Goal: Task Accomplishment & Management: Complete application form

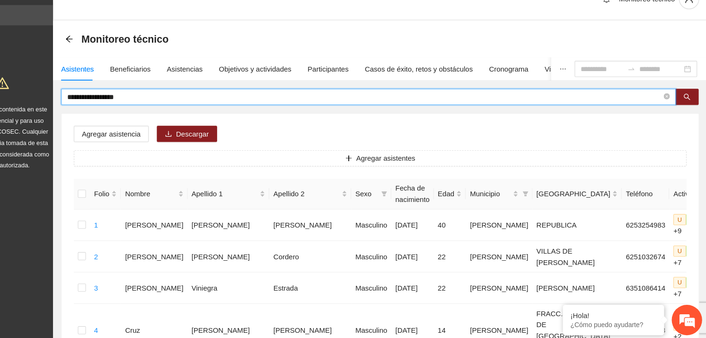
drag, startPoint x: 186, startPoint y: 108, endPoint x: 95, endPoint y: 116, distance: 91.3
type input "**********"
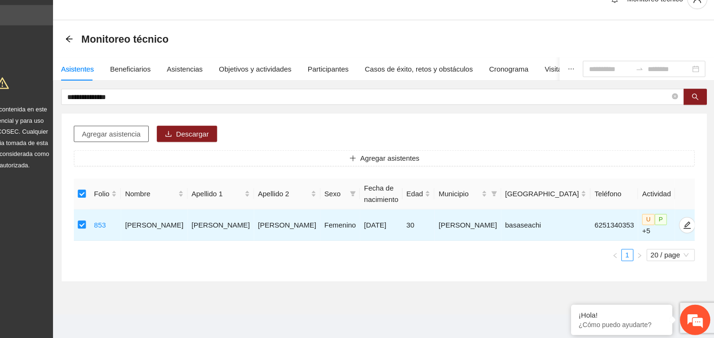
click at [165, 145] on span "Agregar asistencia" at bounding box center [149, 145] width 55 height 10
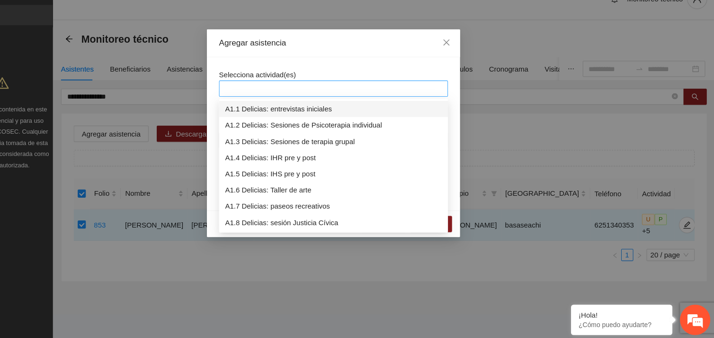
click at [336, 101] on div at bounding box center [356, 102] width 209 height 11
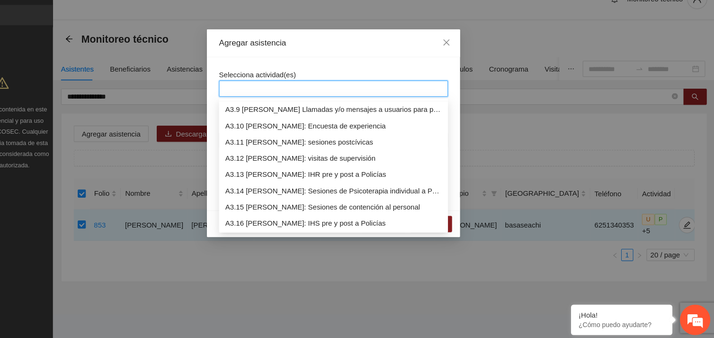
scroll to position [575, 0]
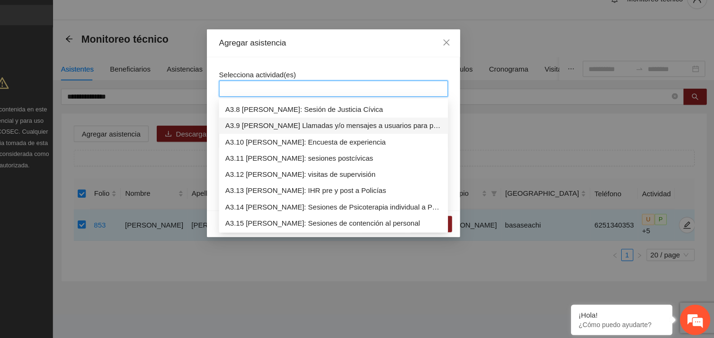
click at [352, 134] on div "A3.9 [PERSON_NAME] Llamadas y/o mensajes a usuarios para programación, seguimie…" at bounding box center [357, 137] width 203 height 10
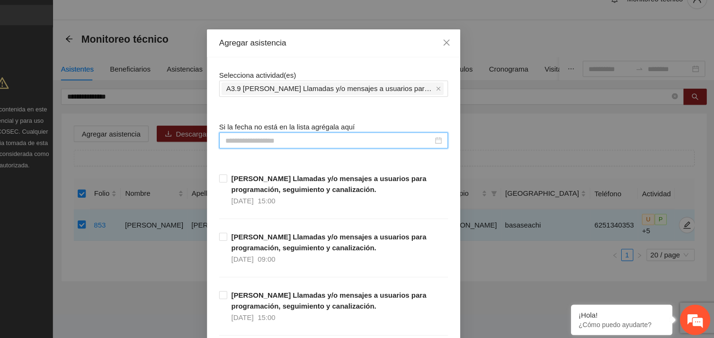
click at [286, 147] on input at bounding box center [353, 151] width 194 height 10
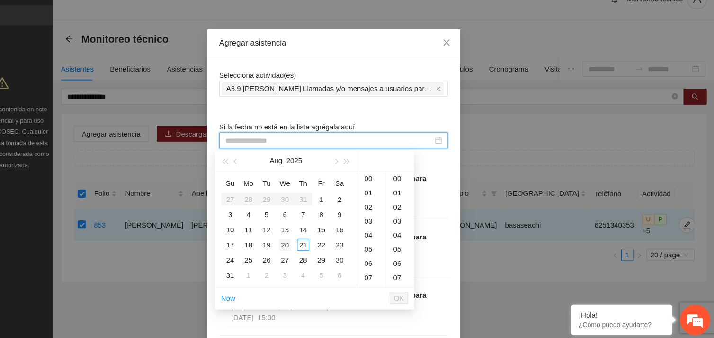
click at [313, 247] on div "20" at bounding box center [311, 248] width 11 height 11
click at [392, 201] on div "10" at bounding box center [392, 199] width 27 height 13
click at [415, 222] on div "15" at bounding box center [419, 220] width 26 height 13
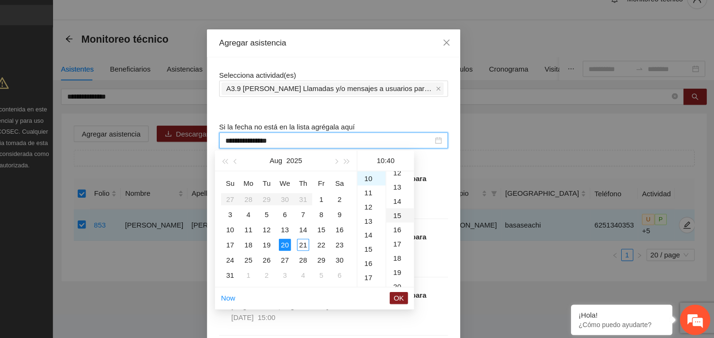
type input "**********"
click at [420, 302] on span "OK" at bounding box center [417, 298] width 9 height 10
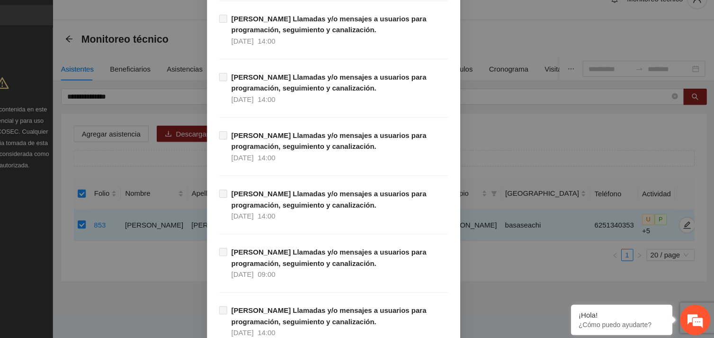
scroll to position [9663, 0]
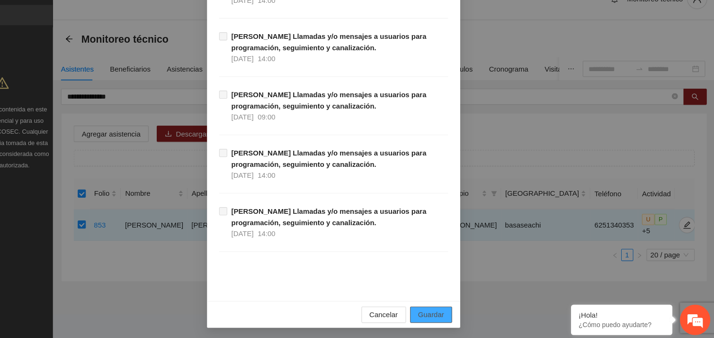
click at [444, 308] on button "Guardar" at bounding box center [447, 313] width 39 height 15
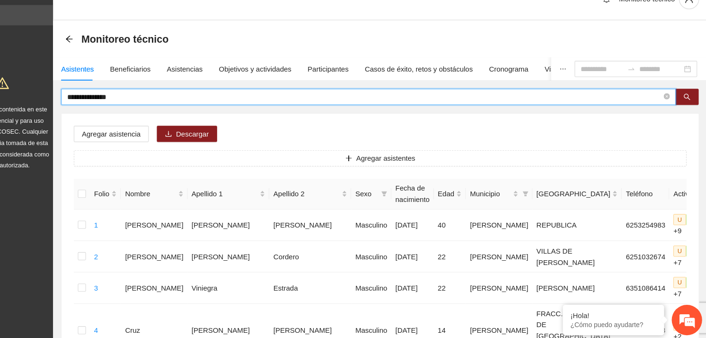
drag, startPoint x: 186, startPoint y: 109, endPoint x: 105, endPoint y: 117, distance: 81.4
type input "**********"
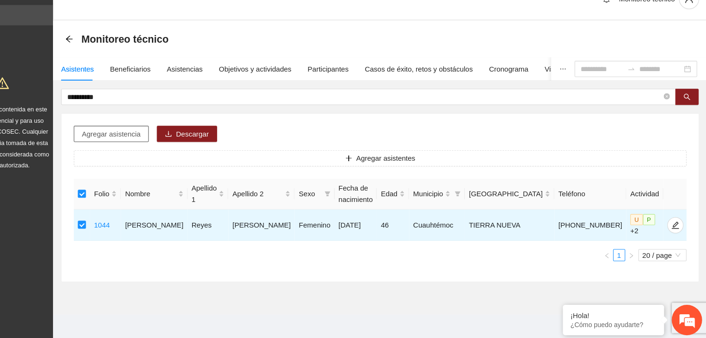
click at [147, 148] on span "Agregar asistencia" at bounding box center [149, 145] width 55 height 10
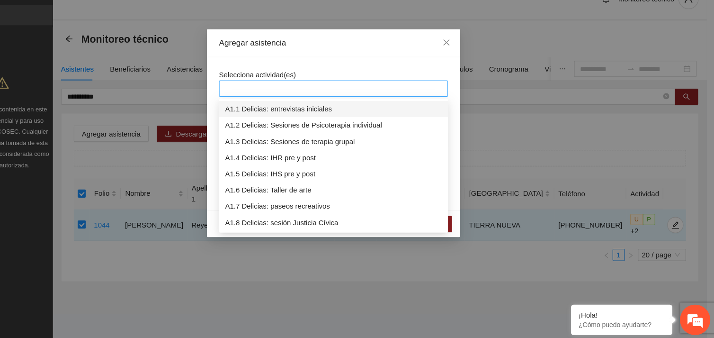
click at [293, 108] on div at bounding box center [356, 102] width 209 height 11
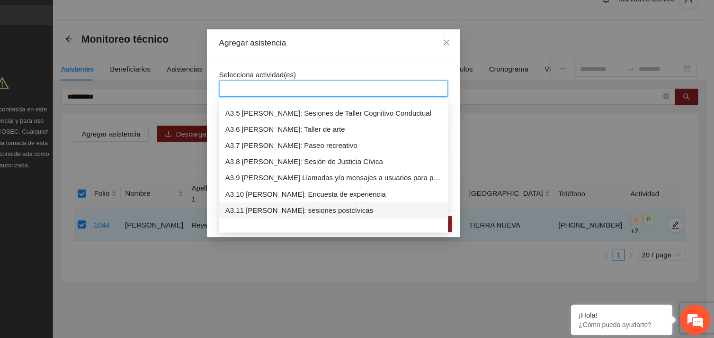
scroll to position [545, 0]
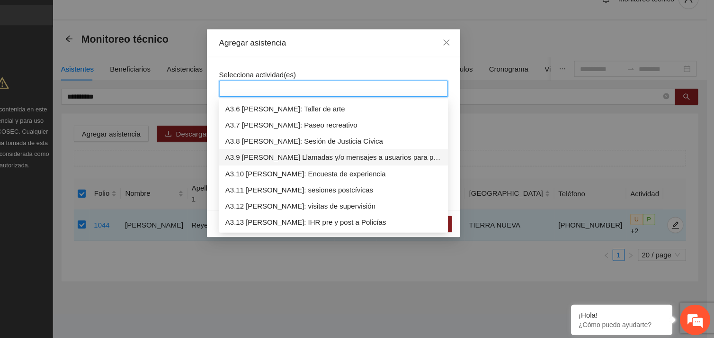
click at [300, 165] on div "A3.9 [PERSON_NAME] Llamadas y/o mensajes a usuarios para programación, seguimie…" at bounding box center [357, 167] width 203 height 10
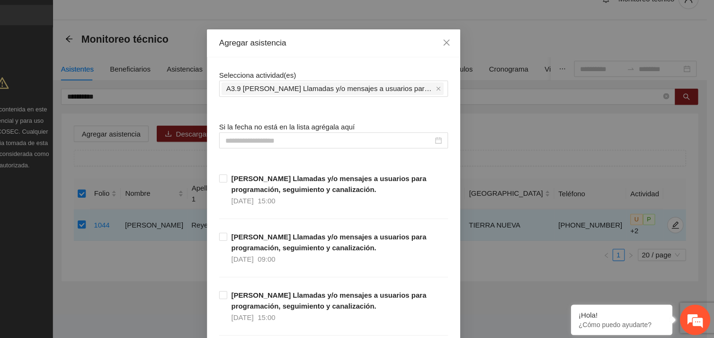
click at [293, 151] on input at bounding box center [353, 151] width 194 height 10
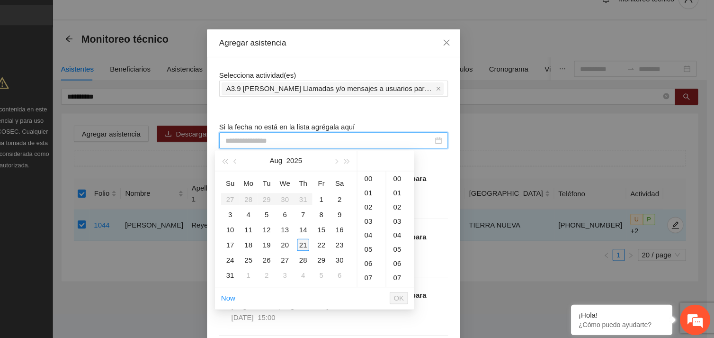
click at [326, 245] on div "21" at bounding box center [328, 248] width 11 height 11
click at [413, 206] on div "39" at bounding box center [419, 210] width 26 height 13
type input "**********"
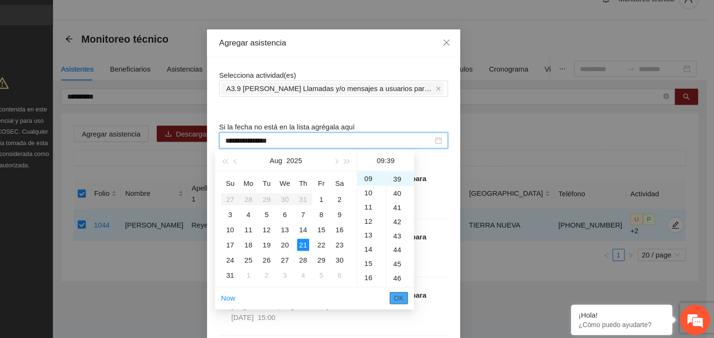
click at [416, 298] on span "OK" at bounding box center [417, 298] width 9 height 10
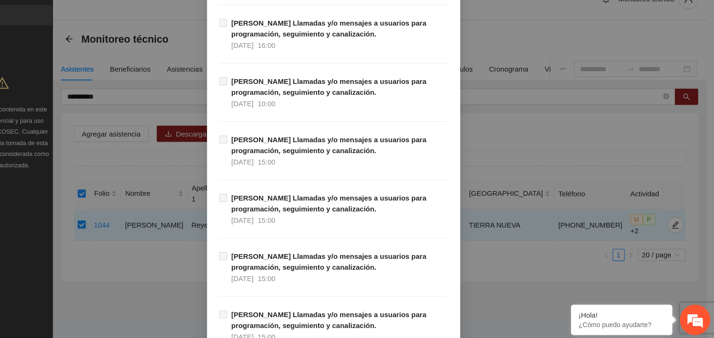
scroll to position [9663, 0]
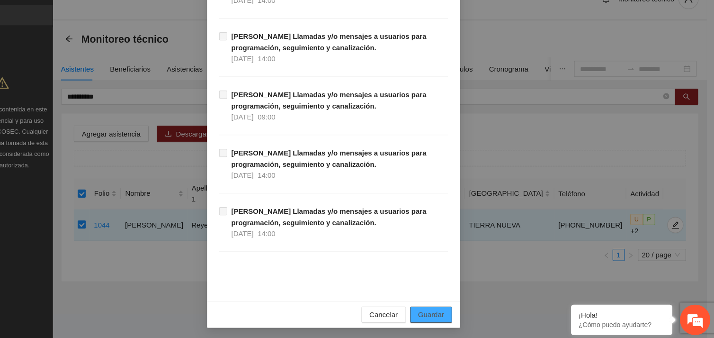
click at [456, 312] on span "Guardar" at bounding box center [448, 314] width 24 height 10
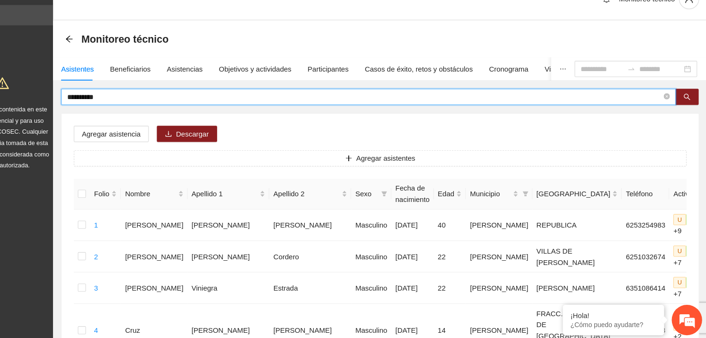
drag, startPoint x: 152, startPoint y: 109, endPoint x: 85, endPoint y: 109, distance: 67.2
type input "**********"
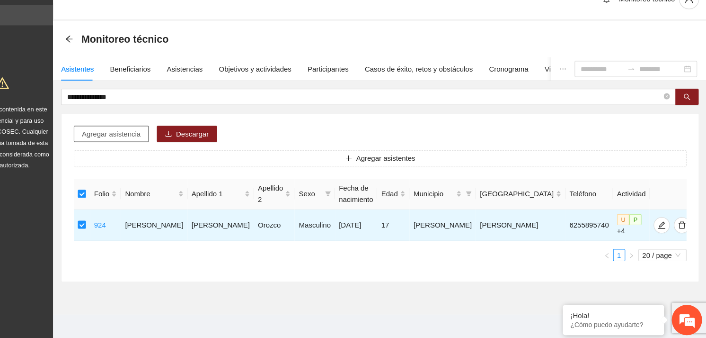
click at [154, 142] on span "Agregar asistencia" at bounding box center [149, 145] width 55 height 10
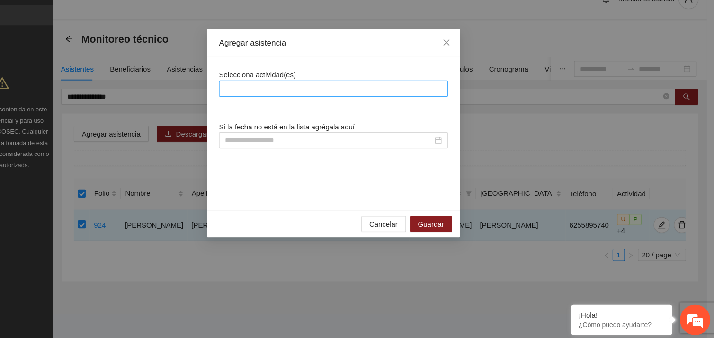
click at [297, 103] on div at bounding box center [356, 102] width 209 height 11
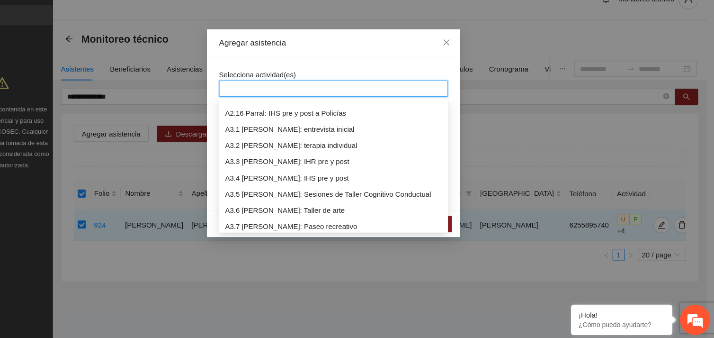
scroll to position [485, 0]
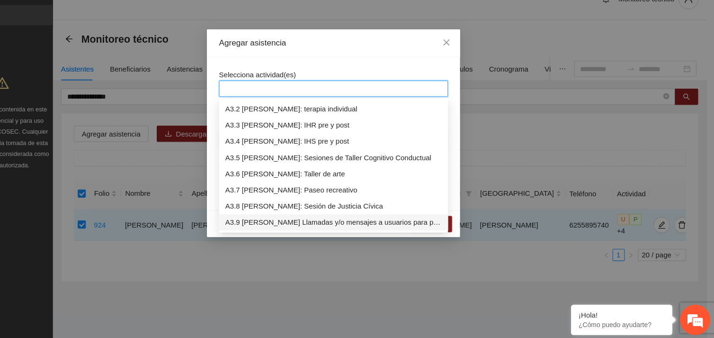
click at [312, 228] on div "A3.9 [PERSON_NAME] Llamadas y/o mensajes a usuarios para programación, seguimie…" at bounding box center [357, 228] width 203 height 10
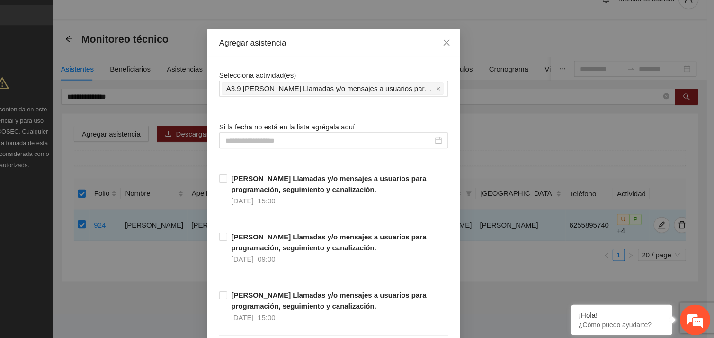
click at [288, 152] on input at bounding box center [353, 151] width 194 height 10
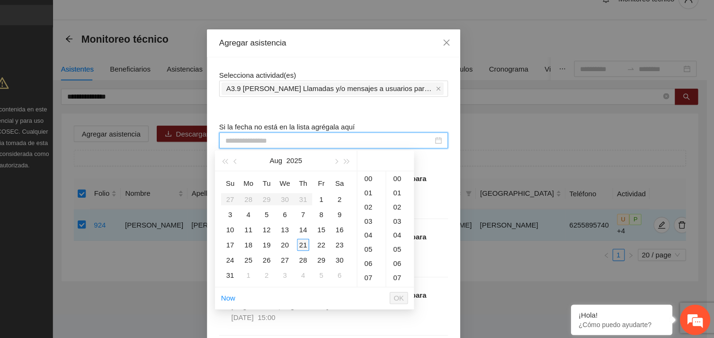
click at [325, 250] on div "21" at bounding box center [328, 248] width 11 height 11
click at [419, 190] on div "44" at bounding box center [419, 191] width 26 height 13
type input "**********"
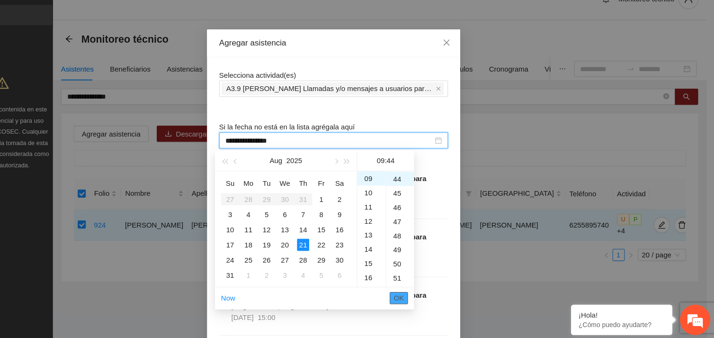
click at [418, 298] on span "OK" at bounding box center [417, 298] width 9 height 10
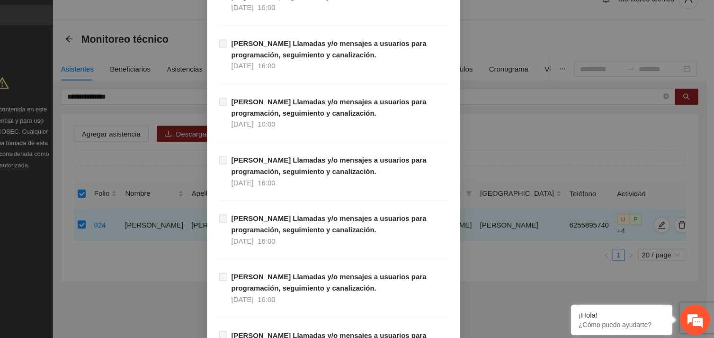
scroll to position [9663, 0]
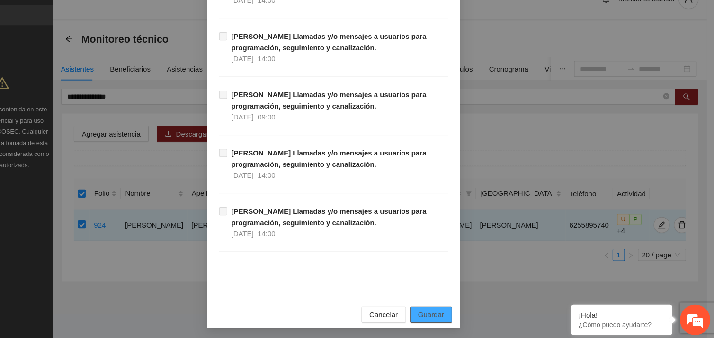
click at [439, 316] on span "Guardar" at bounding box center [448, 314] width 24 height 10
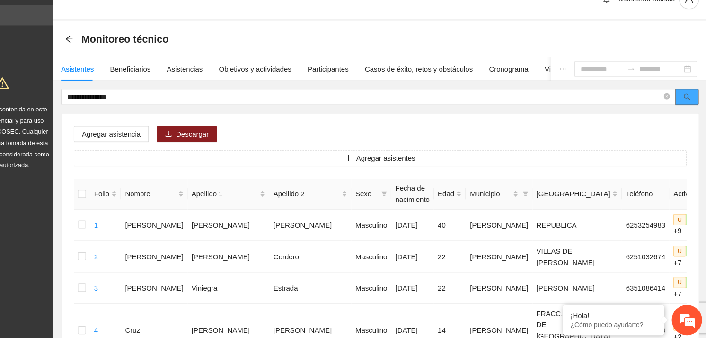
click at [686, 112] on icon "search" at bounding box center [687, 110] width 7 height 7
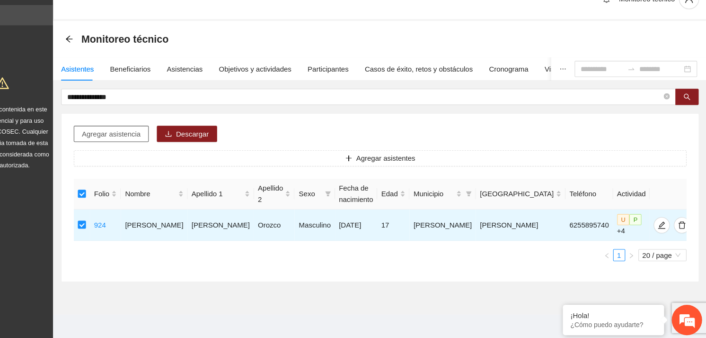
click at [164, 147] on span "Agregar asistencia" at bounding box center [149, 145] width 55 height 10
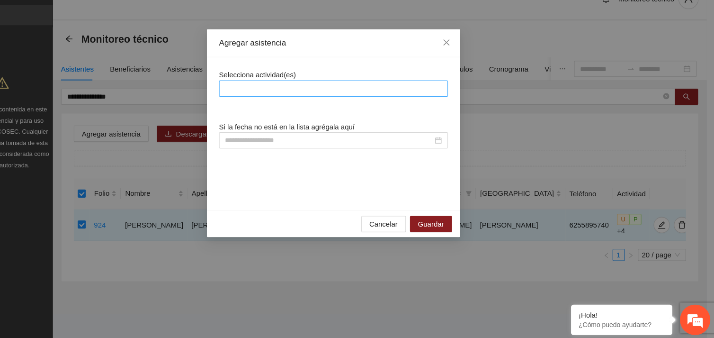
click at [343, 101] on div at bounding box center [356, 102] width 209 height 11
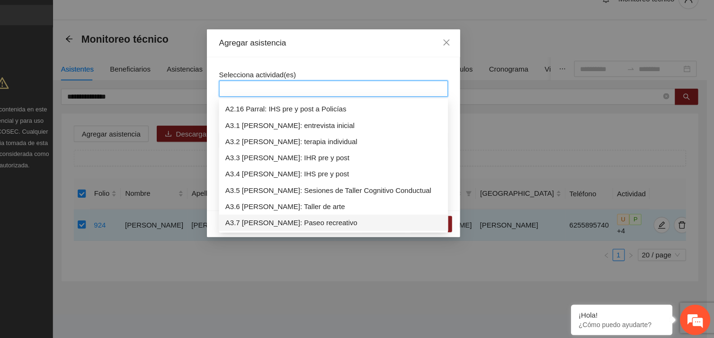
scroll to position [499, 0]
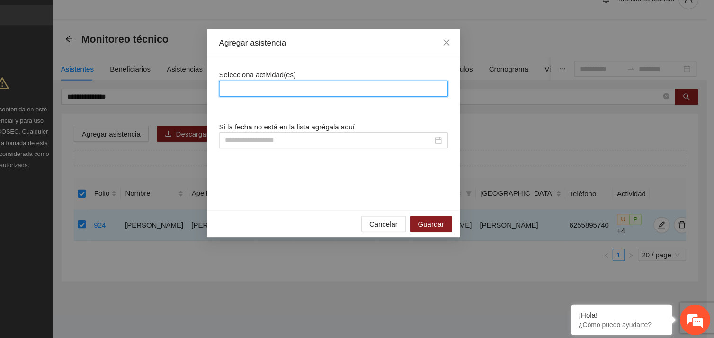
click at [343, 101] on div at bounding box center [356, 102] width 209 height 11
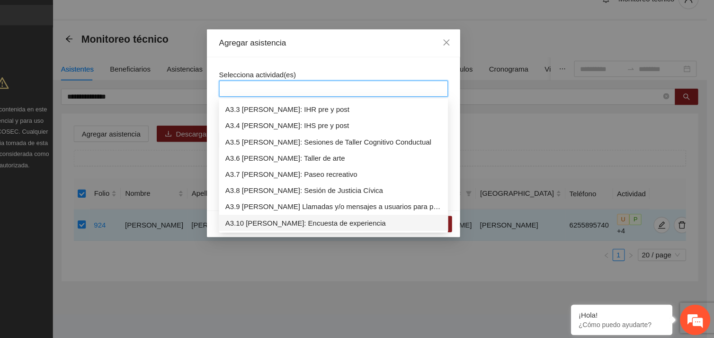
click at [305, 231] on div "A3.10 [PERSON_NAME]: Encuesta de experiencia" at bounding box center [357, 228] width 203 height 10
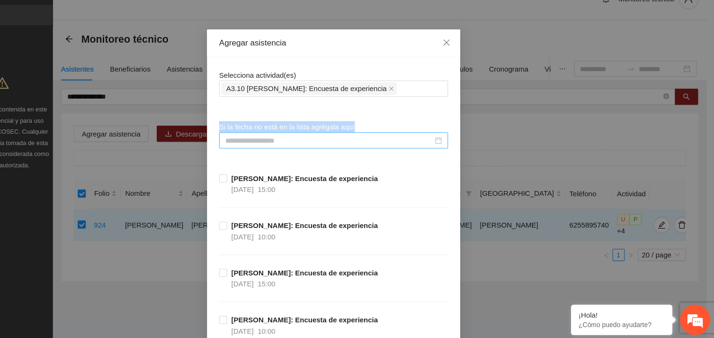
drag, startPoint x: 388, startPoint y: 77, endPoint x: 314, endPoint y: 154, distance: 106.5
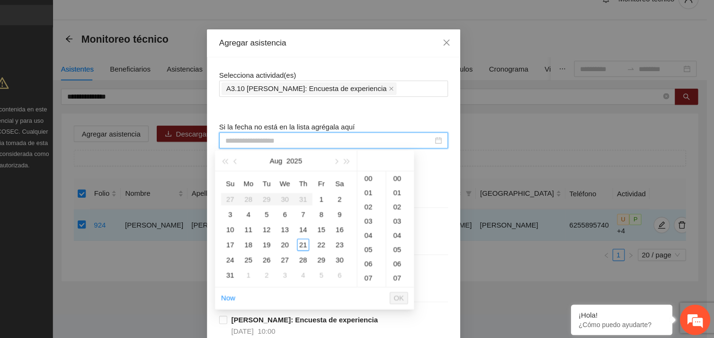
click at [314, 154] on input at bounding box center [353, 151] width 194 height 10
click at [326, 247] on div "21" at bounding box center [328, 248] width 11 height 11
click at [389, 266] on div "19" at bounding box center [392, 266] width 27 height 13
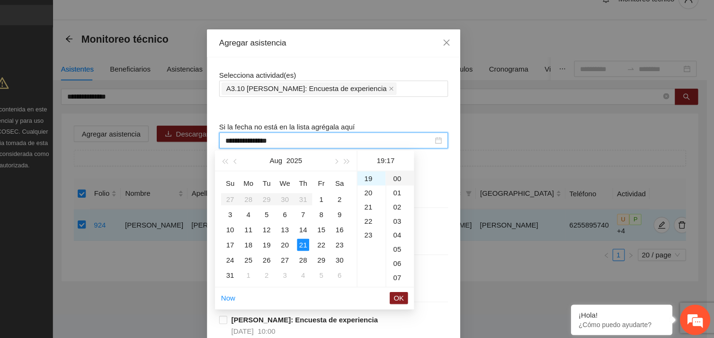
click at [416, 184] on div "00" at bounding box center [419, 186] width 26 height 13
type input "**********"
click at [420, 300] on span "OK" at bounding box center [417, 298] width 9 height 10
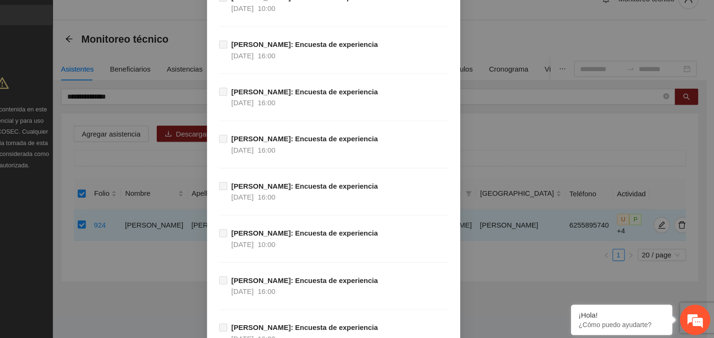
scroll to position [9343, 0]
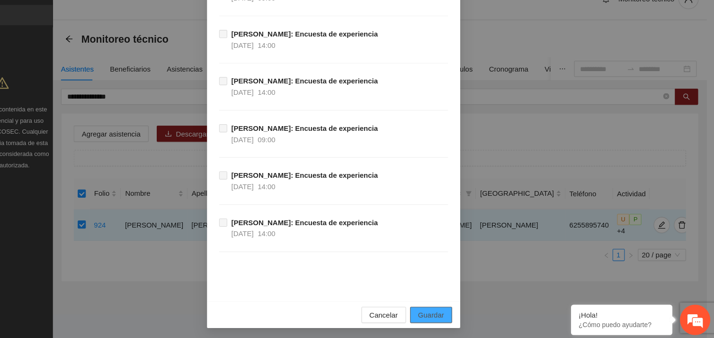
click at [450, 312] on span "Guardar" at bounding box center [448, 314] width 24 height 10
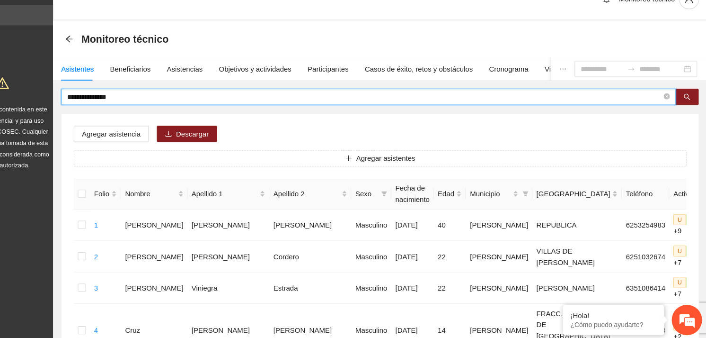
drag, startPoint x: 173, startPoint y: 112, endPoint x: 59, endPoint y: 136, distance: 116.1
type input "**********"
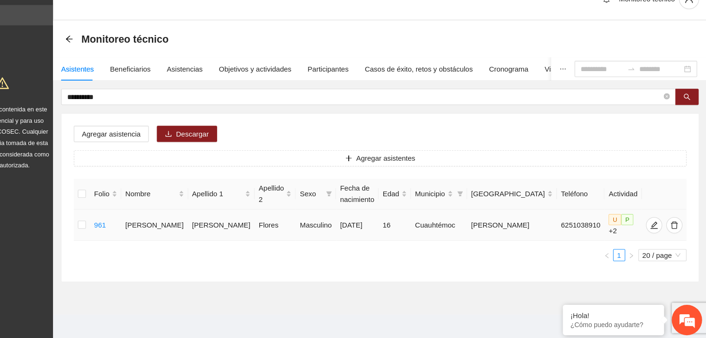
click at [118, 231] on td at bounding box center [121, 229] width 15 height 29
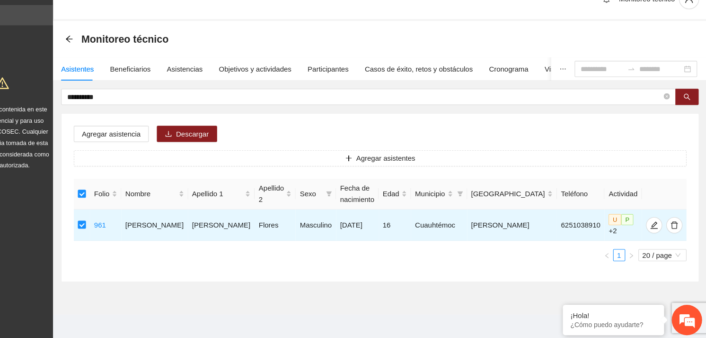
click at [165, 136] on div "Agregar asistencia Descargar Agregar asistentes Folio Nombre Apellido 1 Apellid…" at bounding box center [401, 204] width 596 height 157
click at [165, 140] on span "Agregar asistencia" at bounding box center [149, 145] width 55 height 10
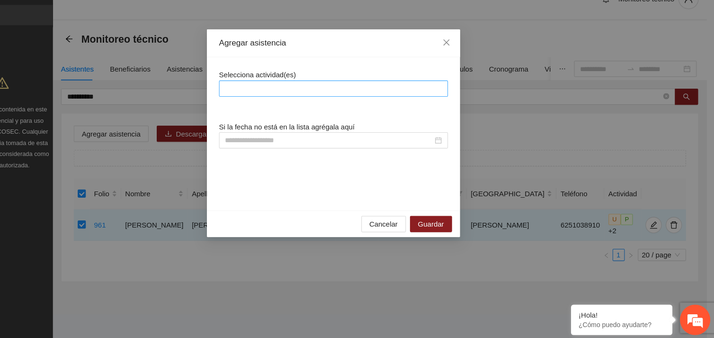
click at [289, 101] on div at bounding box center [356, 102] width 209 height 11
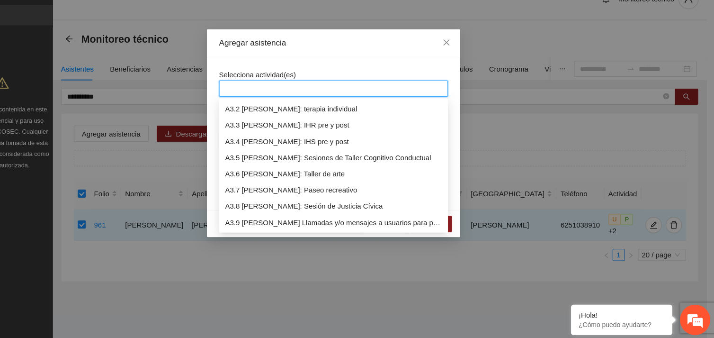
scroll to position [499, 0]
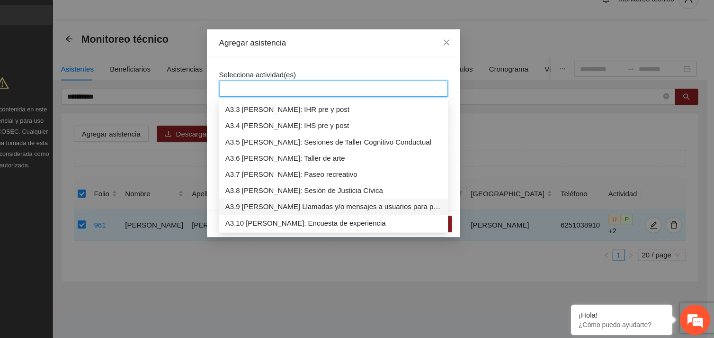
click at [310, 214] on div "A3.9 [PERSON_NAME] Llamadas y/o mensajes a usuarios para programación, seguimie…" at bounding box center [357, 213] width 203 height 10
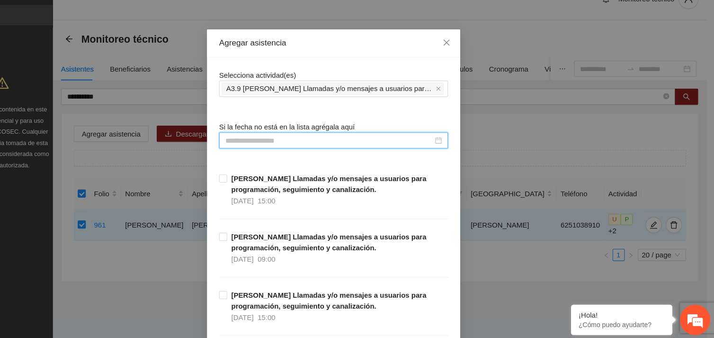
click at [294, 150] on input at bounding box center [353, 151] width 194 height 10
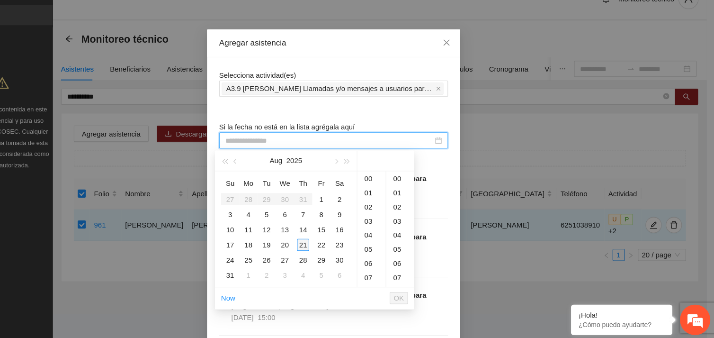
click at [326, 249] on div "21" at bounding box center [328, 248] width 11 height 11
click at [391, 195] on div "09" at bounding box center [392, 193] width 27 height 13
click at [414, 246] on div "43" at bounding box center [419, 246] width 26 height 13
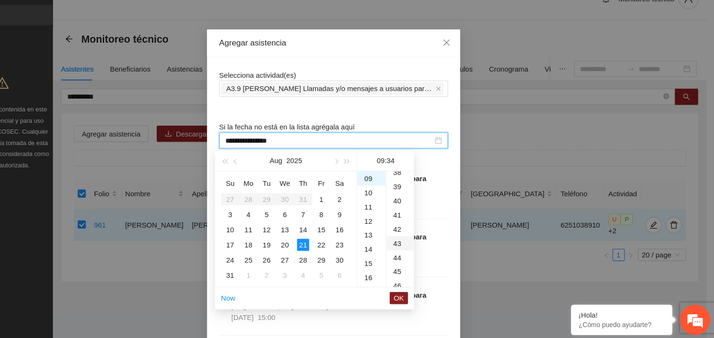
type input "**********"
click at [414, 298] on span "OK" at bounding box center [417, 298] width 9 height 10
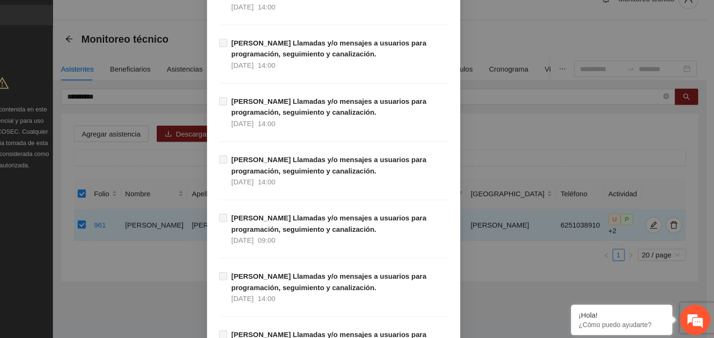
scroll to position [9663, 0]
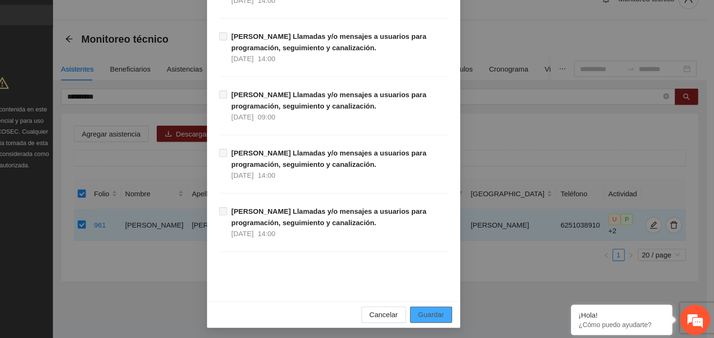
click at [445, 316] on span "Guardar" at bounding box center [448, 314] width 24 height 10
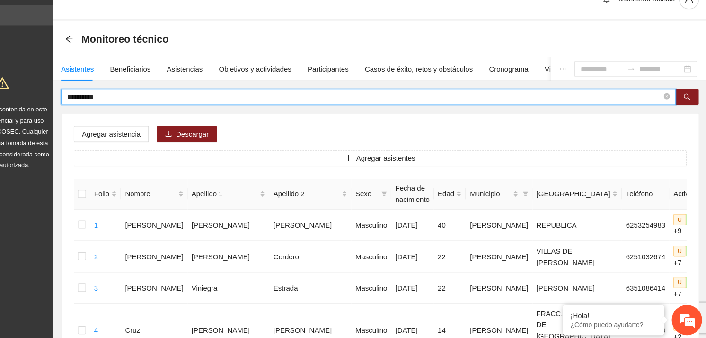
drag, startPoint x: 146, startPoint y: 107, endPoint x: 62, endPoint y: 109, distance: 83.4
type input "******"
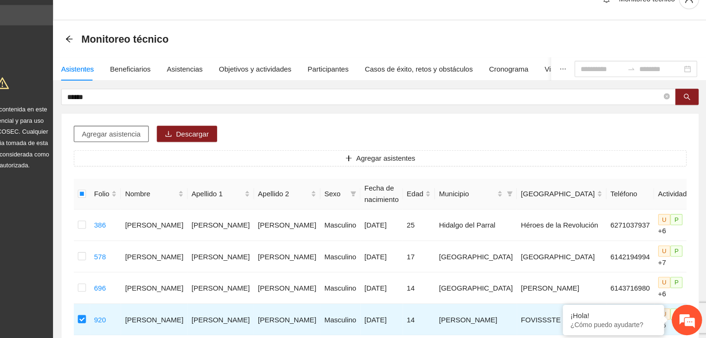
click at [162, 145] on span "Agregar asistencia" at bounding box center [149, 145] width 55 height 10
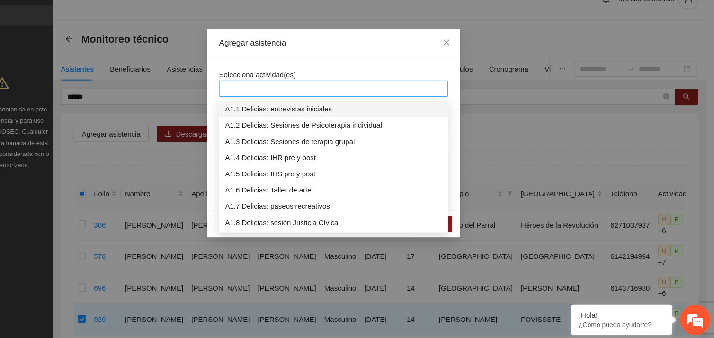
click at [315, 100] on div at bounding box center [356, 102] width 209 height 11
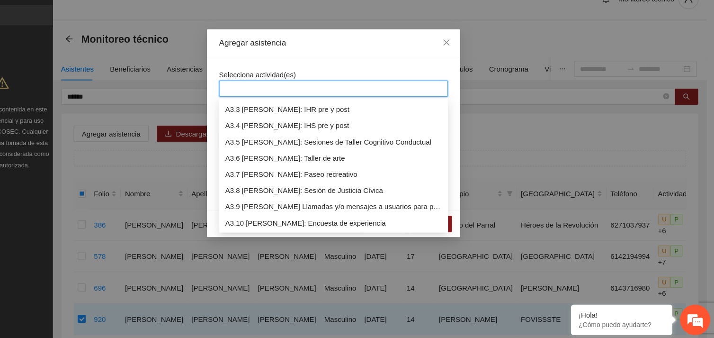
scroll to position [515, 0]
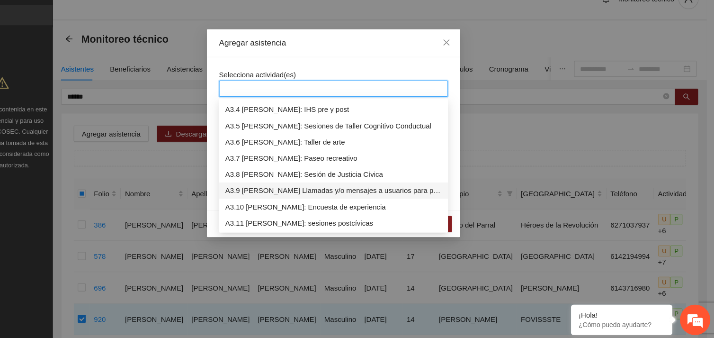
click at [305, 195] on div "A3.9 [PERSON_NAME] Llamadas y/o mensajes a usuarios para programación, seguimie…" at bounding box center [357, 198] width 203 height 10
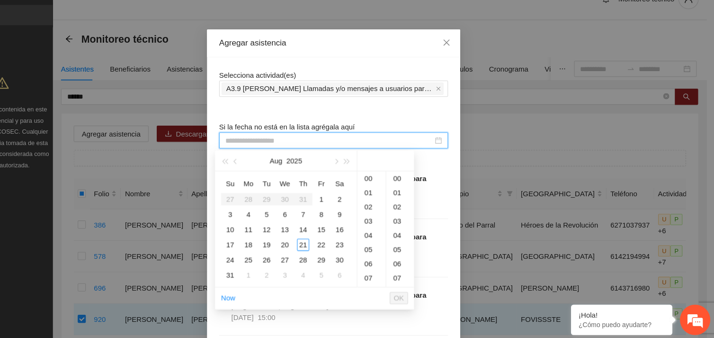
click at [305, 151] on input at bounding box center [353, 151] width 194 height 10
click at [328, 250] on div "21" at bounding box center [328, 248] width 11 height 11
click at [417, 215] on div "37" at bounding box center [419, 216] width 26 height 13
type input "**********"
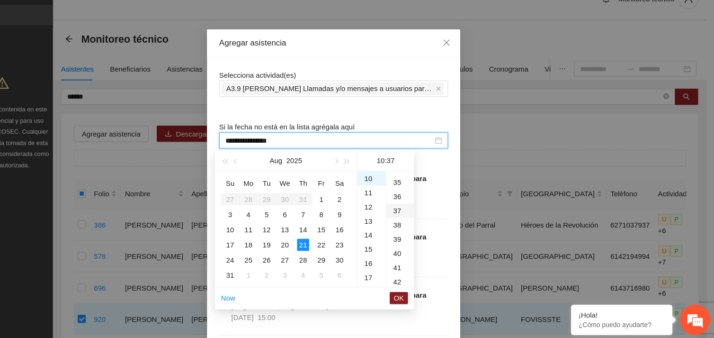
scroll to position [490, 0]
click at [417, 296] on span "OK" at bounding box center [417, 298] width 9 height 10
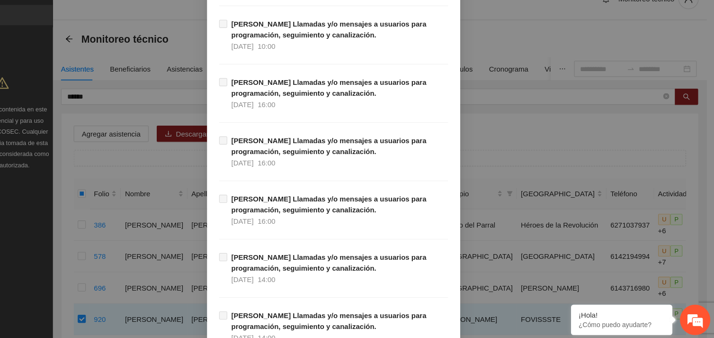
scroll to position [9663, 0]
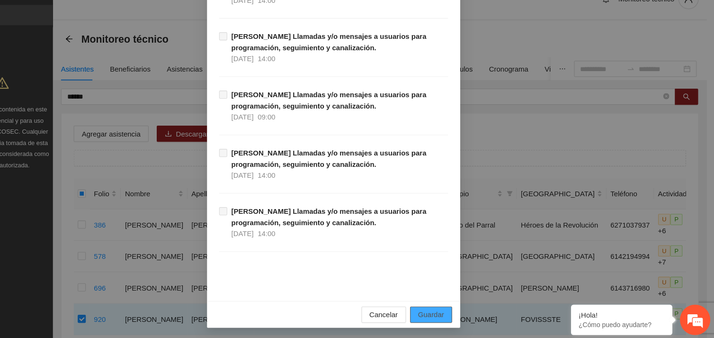
click at [437, 309] on span "Guardar" at bounding box center [448, 314] width 24 height 10
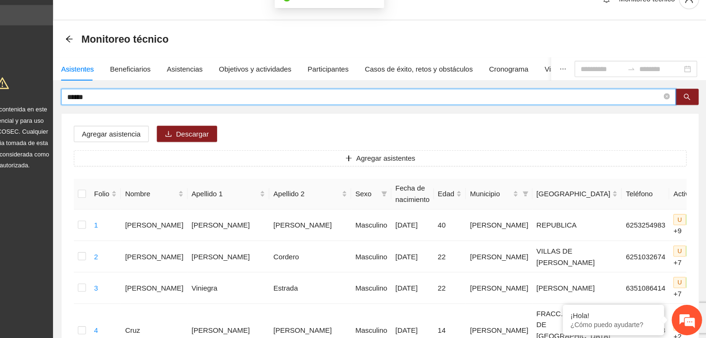
drag, startPoint x: 139, startPoint y: 108, endPoint x: 90, endPoint y: 116, distance: 48.9
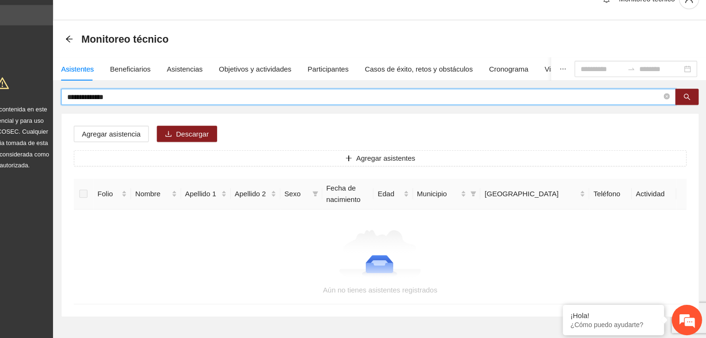
click at [136, 109] on input "**********" at bounding box center [386, 110] width 556 height 10
type input "**********"
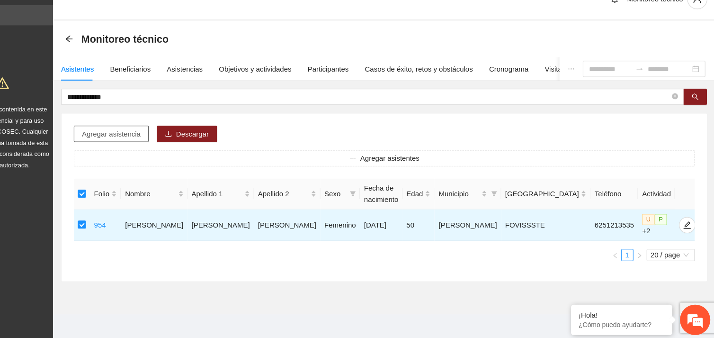
click at [160, 148] on span "Agregar asistencia" at bounding box center [149, 145] width 55 height 10
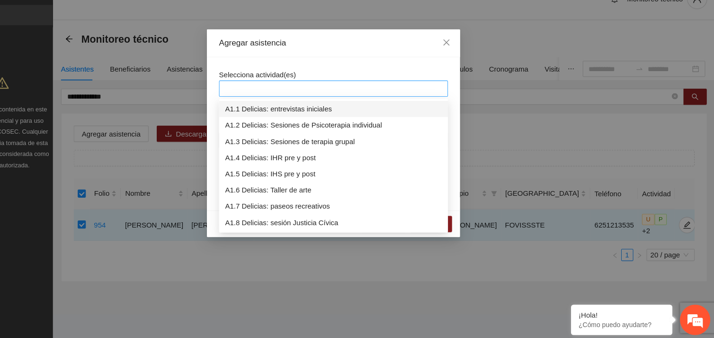
click at [314, 98] on div at bounding box center [356, 102] width 209 height 11
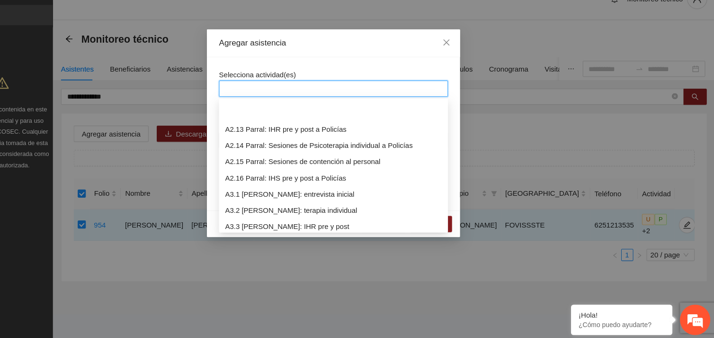
scroll to position [485, 0]
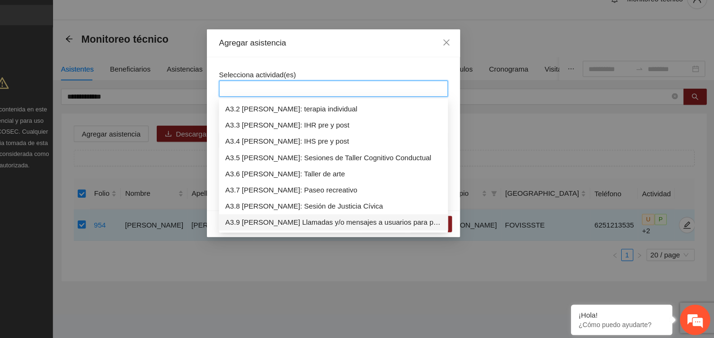
click at [330, 229] on div "A3.9 [PERSON_NAME] Llamadas y/o mensajes a usuarios para programación, seguimie…" at bounding box center [357, 228] width 203 height 10
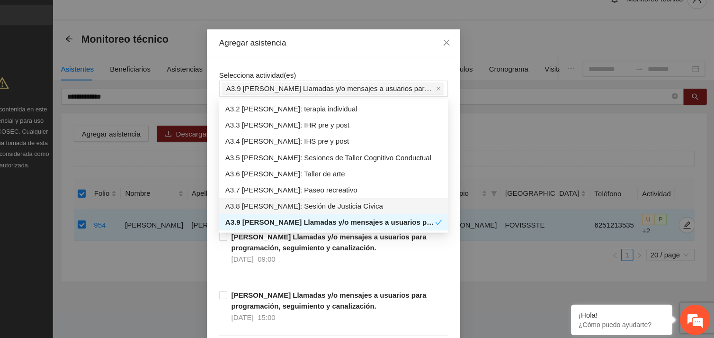
click at [358, 86] on div "Selecciona actividad(es) A3.9 [PERSON_NAME] Llamadas y/o mensajes a usuarios pa…" at bounding box center [357, 98] width 214 height 26
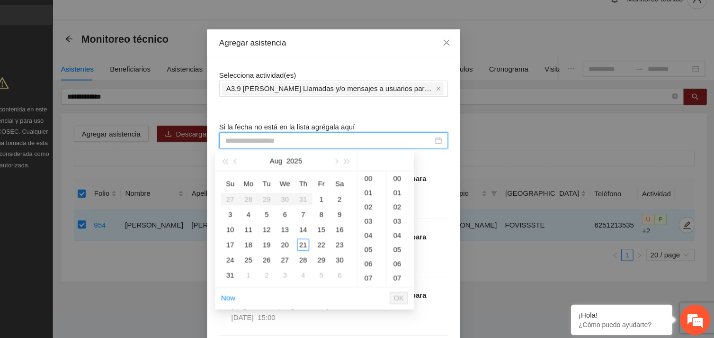
click at [292, 149] on input at bounding box center [353, 151] width 194 height 10
click at [326, 250] on div "21" at bounding box center [328, 248] width 11 height 11
click at [418, 227] on div "38" at bounding box center [419, 229] width 26 height 13
type input "**********"
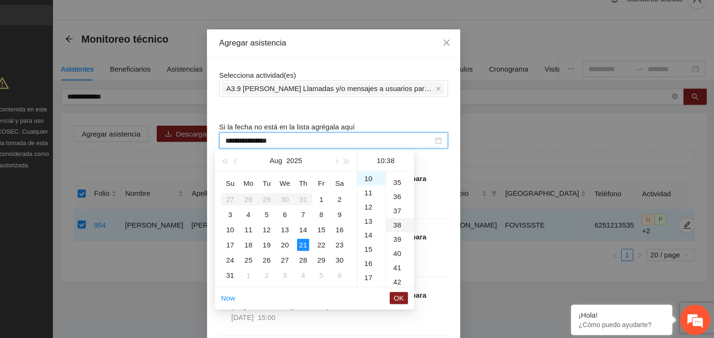
scroll to position [503, 0]
click at [420, 294] on span "OK" at bounding box center [417, 298] width 9 height 10
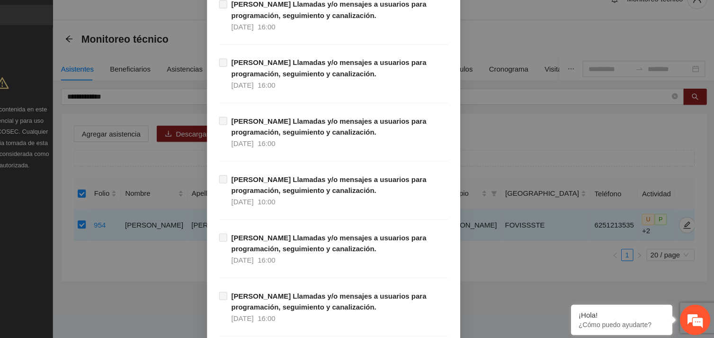
scroll to position [9663, 0]
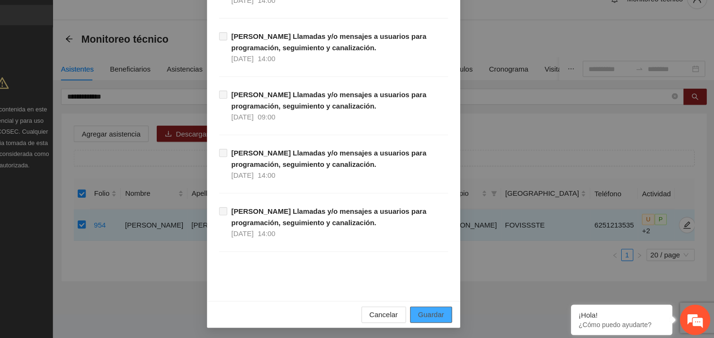
click at [445, 319] on span "Guardar" at bounding box center [448, 314] width 24 height 10
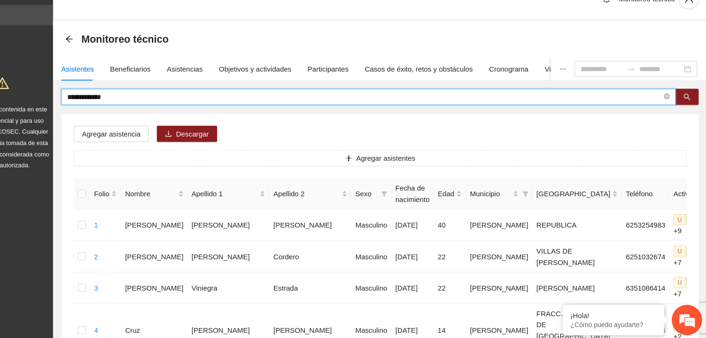
drag, startPoint x: 154, startPoint y: 111, endPoint x: 99, endPoint y: 116, distance: 55.2
type input "**********"
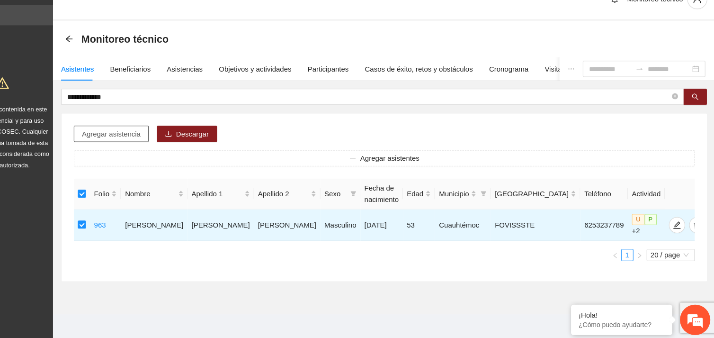
click at [172, 147] on span "Agregar asistencia" at bounding box center [149, 145] width 55 height 10
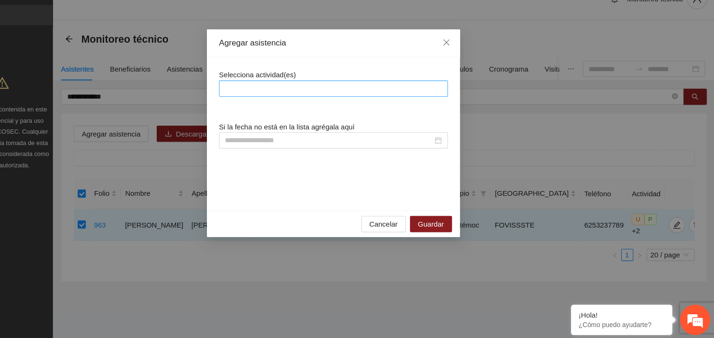
click at [301, 104] on div at bounding box center [356, 102] width 209 height 11
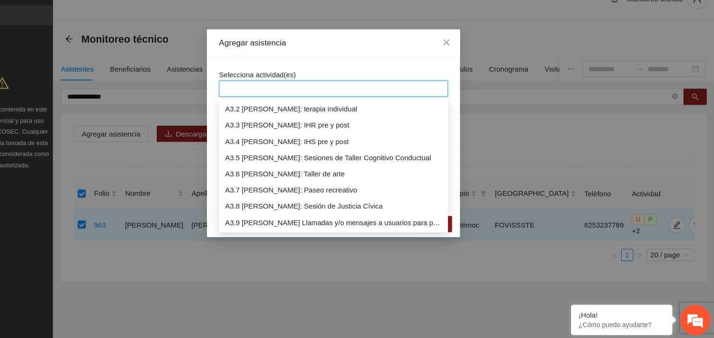
scroll to position [499, 0]
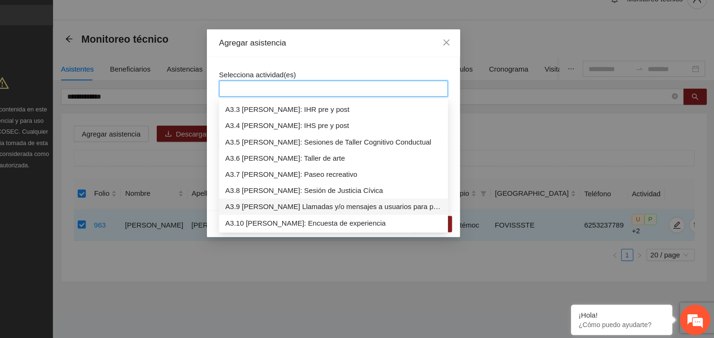
click at [312, 210] on div "A3.9 [PERSON_NAME] Llamadas y/o mensajes a usuarios para programación, seguimie…" at bounding box center [357, 213] width 203 height 10
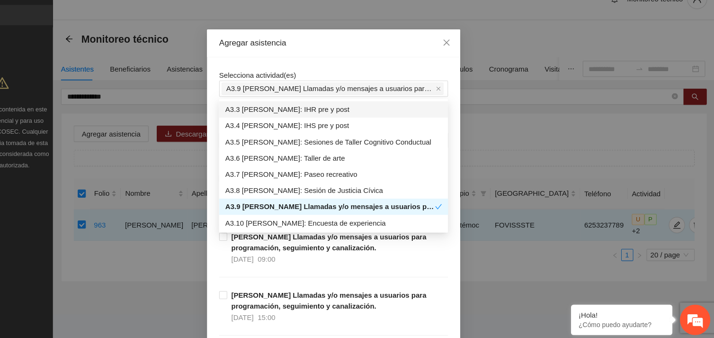
click at [366, 85] on div "Selecciona actividad(es) A3.9 [PERSON_NAME] Llamadas y/o mensajes a usuarios pa…" at bounding box center [357, 98] width 214 height 26
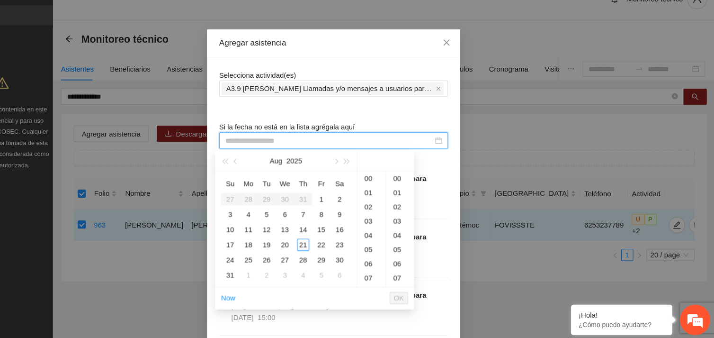
click at [310, 155] on input at bounding box center [353, 151] width 194 height 10
click at [326, 246] on div "21" at bounding box center [328, 248] width 11 height 11
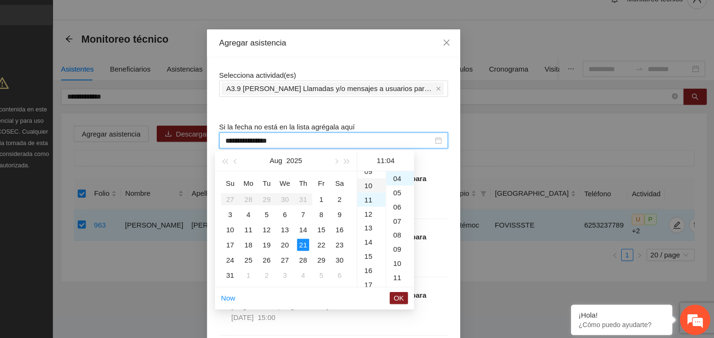
click at [393, 191] on div "10" at bounding box center [392, 193] width 27 height 13
drag, startPoint x: 415, startPoint y: 282, endPoint x: 419, endPoint y: 297, distance: 15.3
click at [419, 297] on div "[DATE] Su Mo Tu We Th Fr Sa 27 28 29 30 31 1 2 3 4 5 6 7 8 9 10 11 12 13 14 15 …" at bounding box center [339, 234] width 186 height 149
click at [419, 297] on span "OK" at bounding box center [417, 298] width 9 height 10
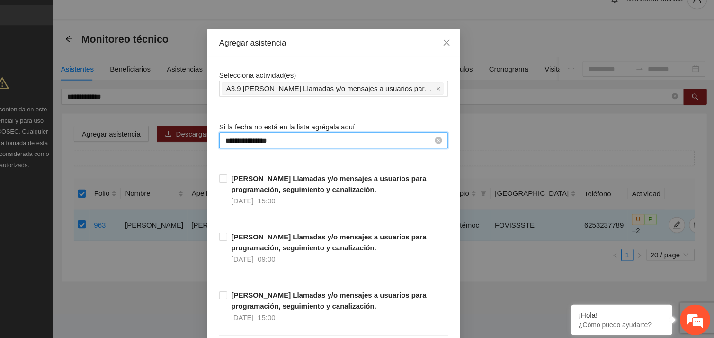
scroll to position [53, 0]
click at [306, 149] on input "**********" at bounding box center [353, 151] width 194 height 10
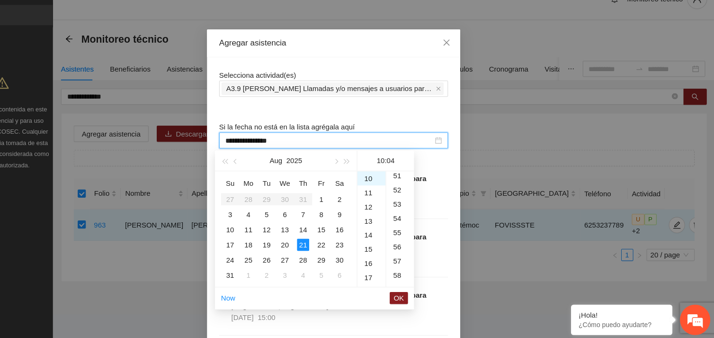
scroll to position [684, 0]
click at [414, 202] on div "53" at bounding box center [419, 205] width 26 height 13
type input "**********"
click at [419, 297] on span "OK" at bounding box center [417, 298] width 9 height 10
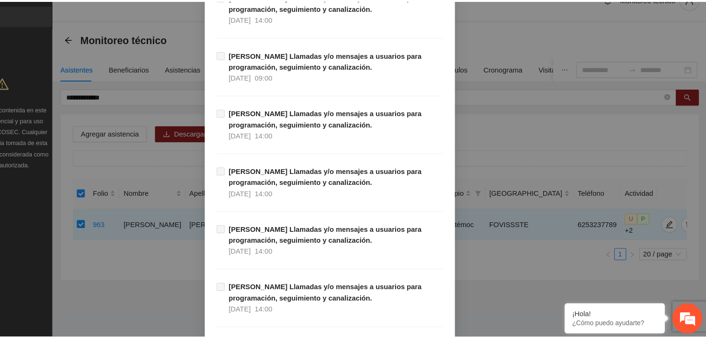
scroll to position [9663, 0]
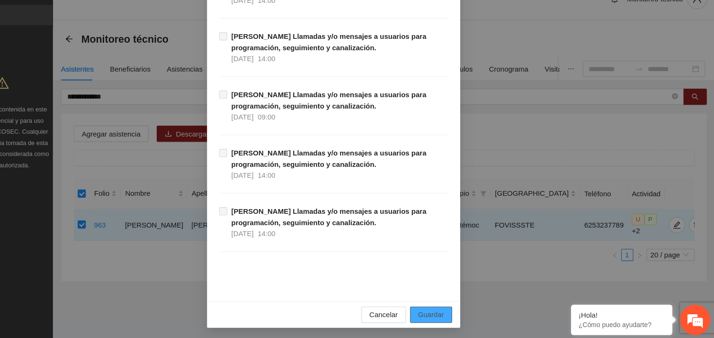
click at [448, 314] on span "Guardar" at bounding box center [448, 314] width 24 height 10
